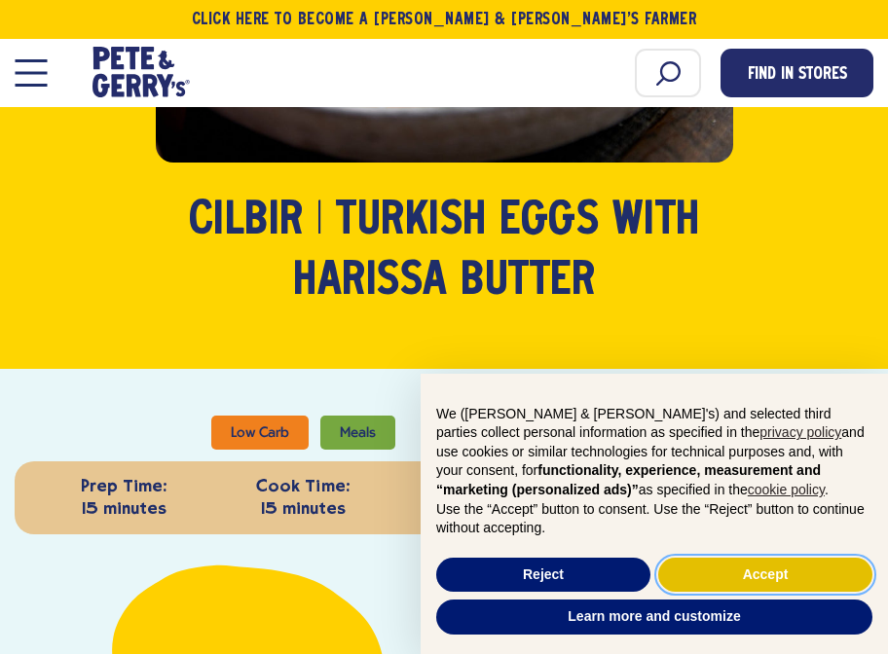
click at [782, 574] on button "Accept" at bounding box center [765, 575] width 214 height 35
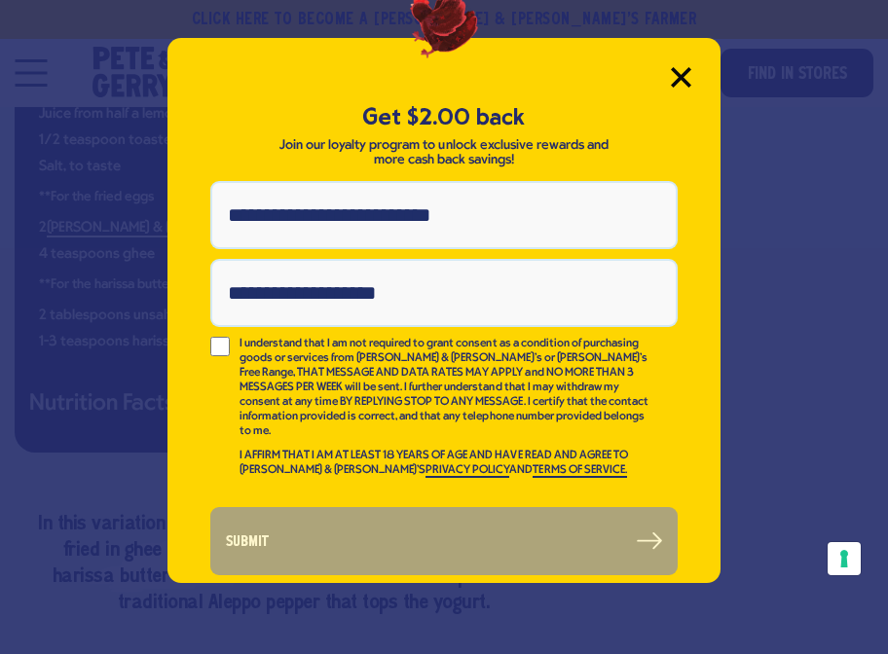
click at [681, 75] on icon "Close Modal" at bounding box center [681, 77] width 18 height 18
click at [678, 82] on icon "Close Modal" at bounding box center [681, 77] width 18 height 18
click at [679, 79] on icon "Close Modal" at bounding box center [681, 77] width 18 height 18
click at [690, 74] on icon "Close Modal" at bounding box center [681, 77] width 20 height 20
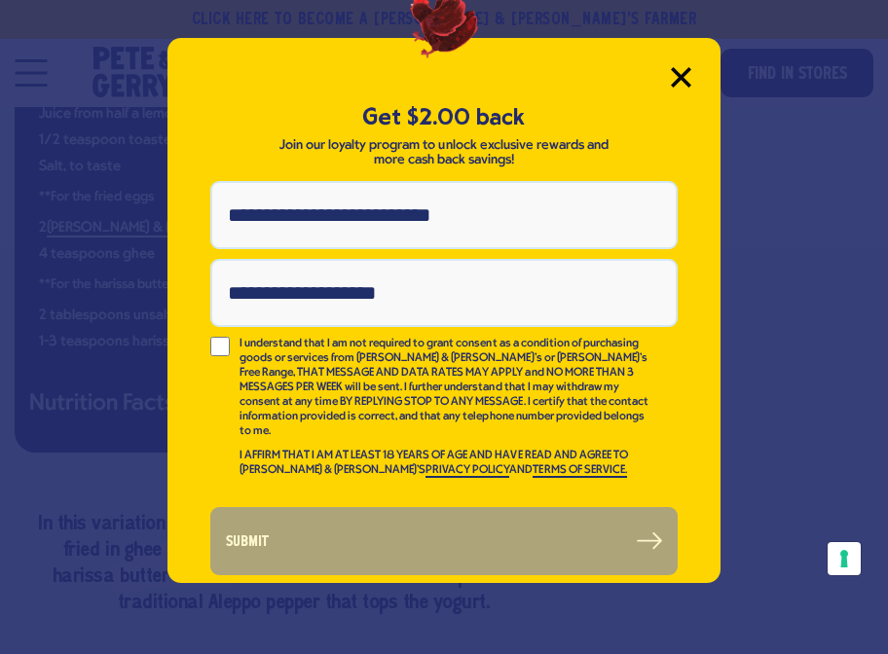
click at [677, 76] on icon "Close Modal" at bounding box center [681, 77] width 20 height 20
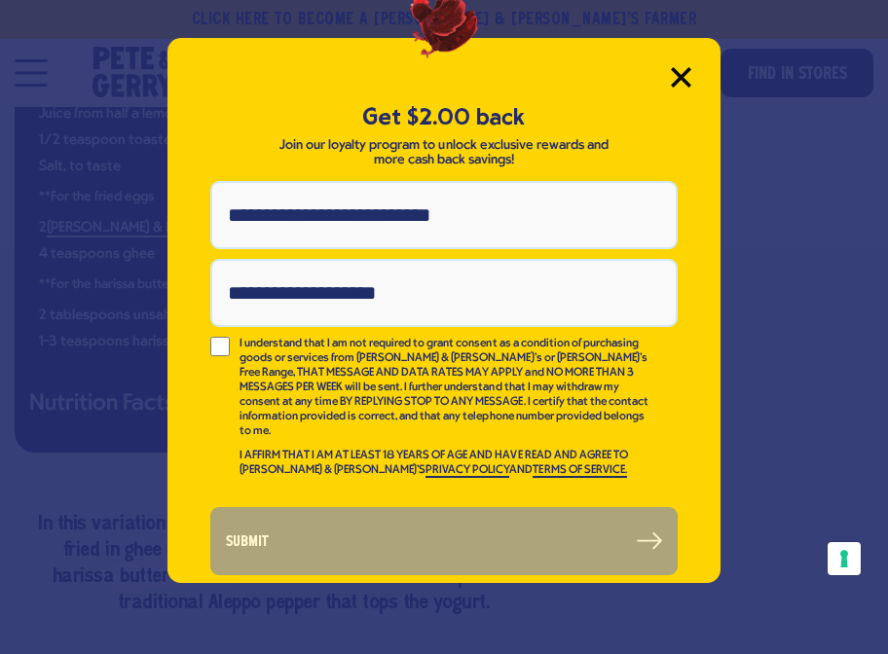
click at [677, 76] on icon "Close Modal" at bounding box center [681, 77] width 20 height 20
click at [678, 80] on icon "Close Modal" at bounding box center [681, 77] width 18 height 18
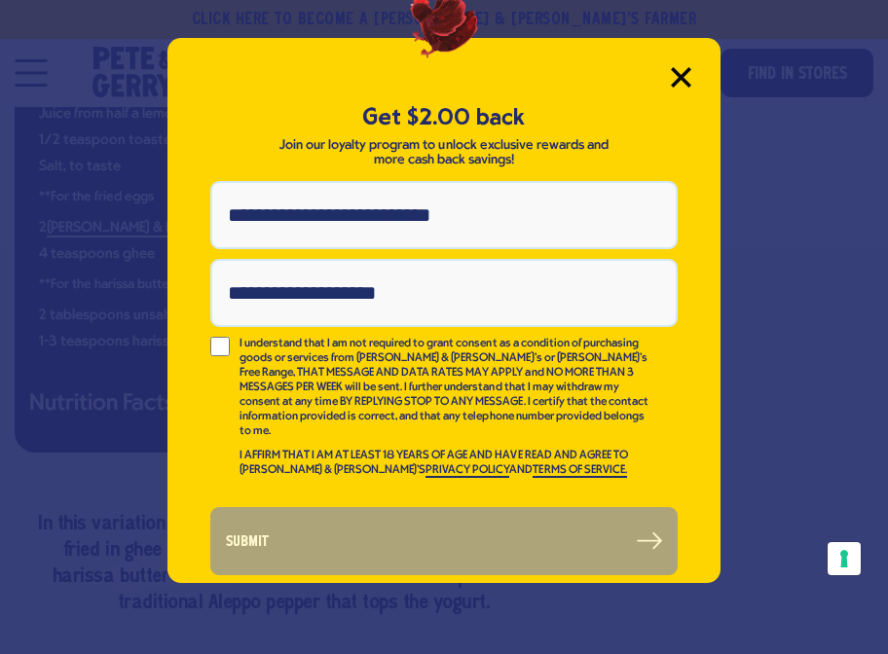
click at [678, 80] on icon "Close Modal" at bounding box center [681, 77] width 18 height 18
click at [668, 77] on div "Get $2.00 back Join our loyalty program to unlock exclusive rewards and more ca…" at bounding box center [444, 310] width 553 height 545
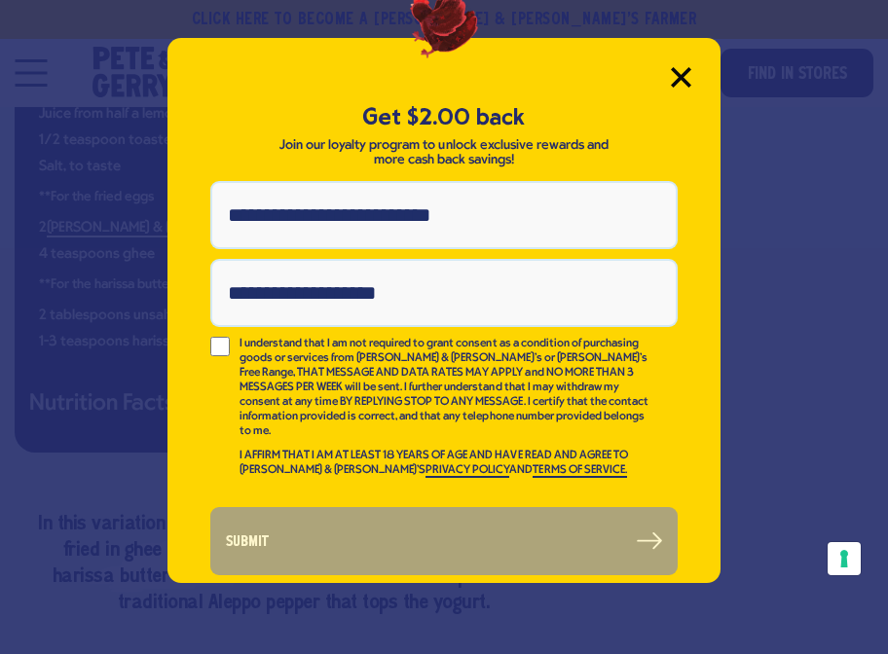
click at [676, 71] on icon "Close Modal" at bounding box center [681, 77] width 18 height 18
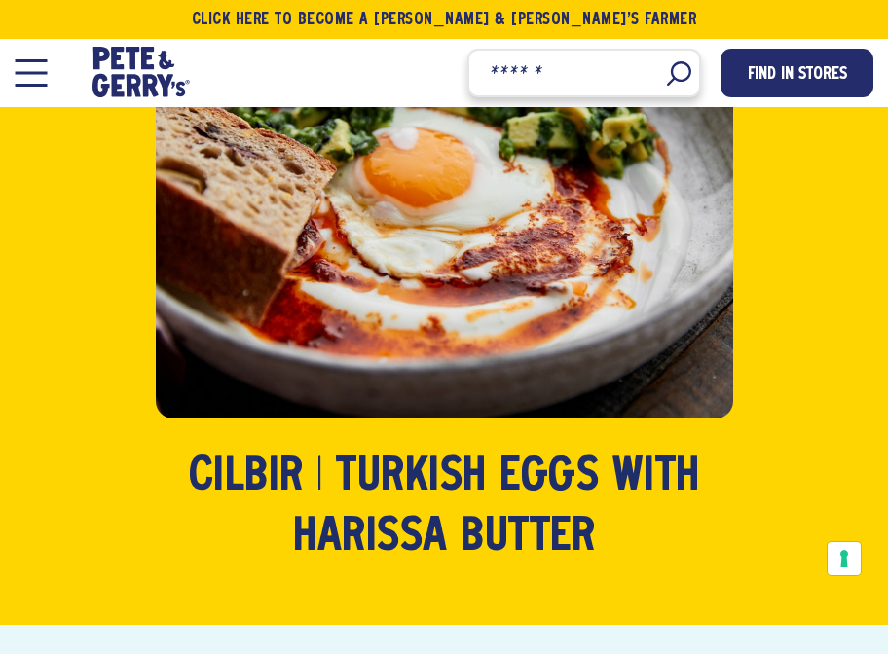
click at [676, 71] on input "Search" at bounding box center [584, 73] width 234 height 49
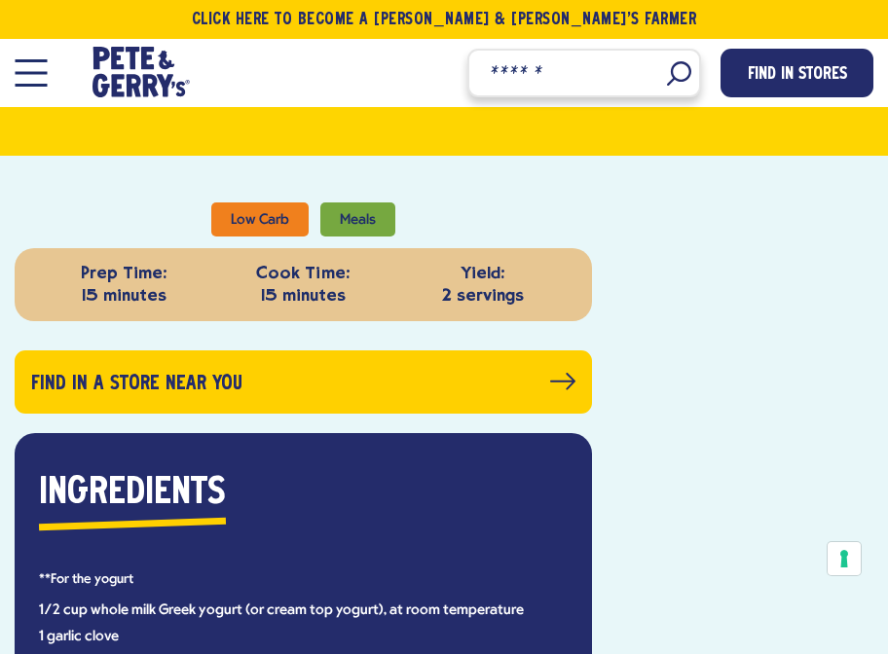
click at [676, 71] on input "Search" at bounding box center [584, 73] width 234 height 49
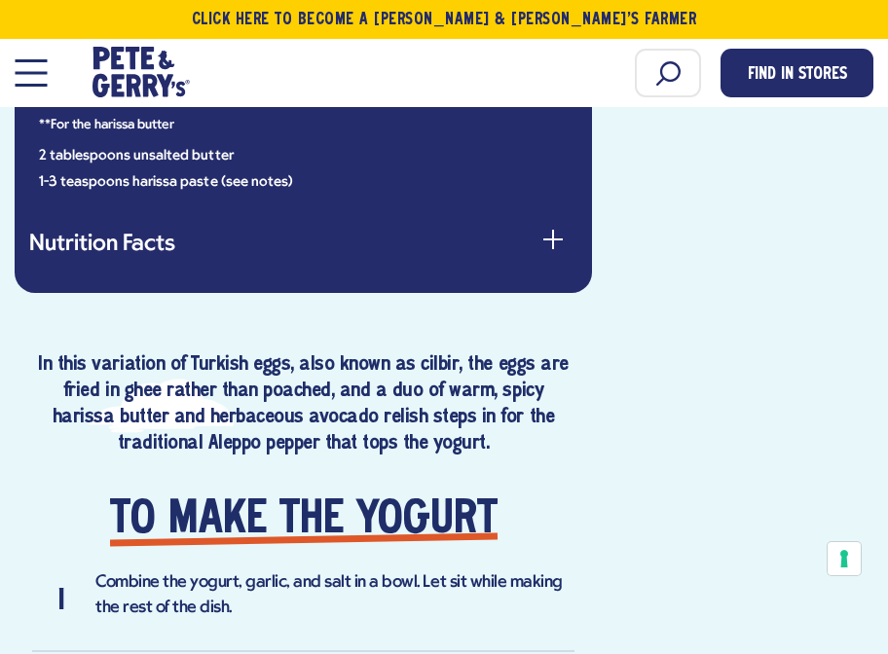
scroll to position [1558, 0]
